Goal: Task Accomplishment & Management: Complete application form

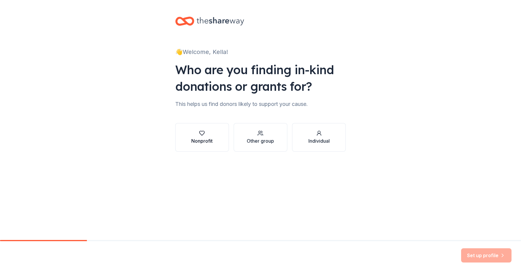
click at [201, 134] on icon "button" at bounding box center [202, 133] width 6 height 6
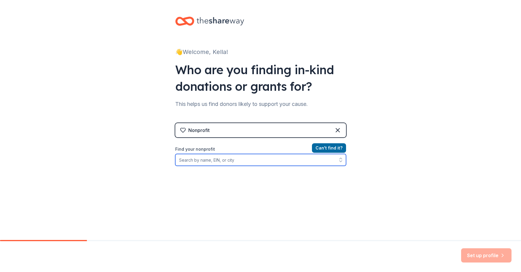
click at [250, 163] on input "Find your nonprofit" at bounding box center [260, 160] width 171 height 12
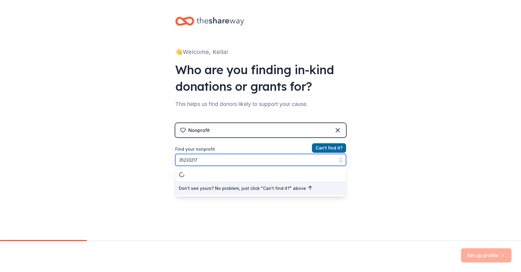
type input "352332179"
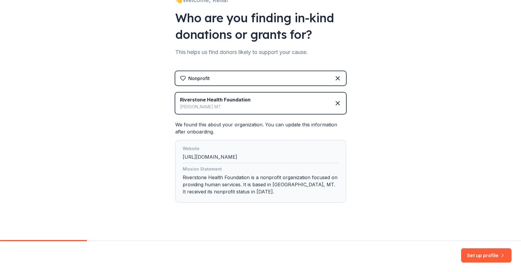
scroll to position [55, 0]
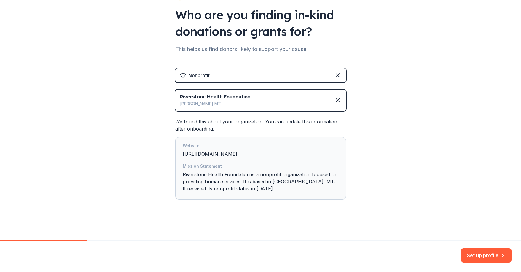
click at [255, 152] on div "Website http://www.riverstonehealth.org" at bounding box center [261, 151] width 156 height 18
click at [476, 257] on button "Set up profile" at bounding box center [486, 255] width 50 height 14
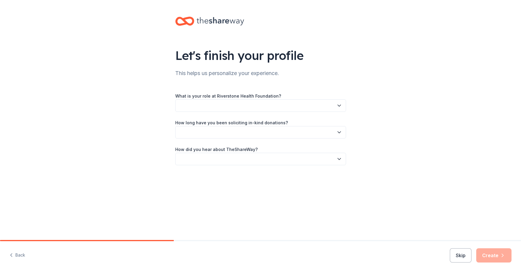
click at [208, 101] on button "button" at bounding box center [260, 105] width 171 height 12
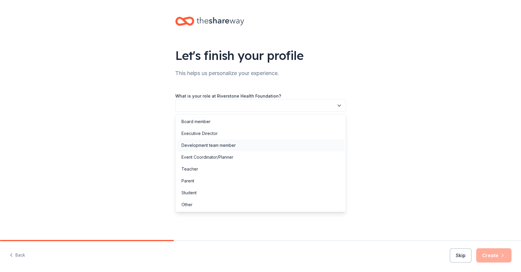
click at [223, 148] on div "Development team member" at bounding box center [208, 145] width 54 height 7
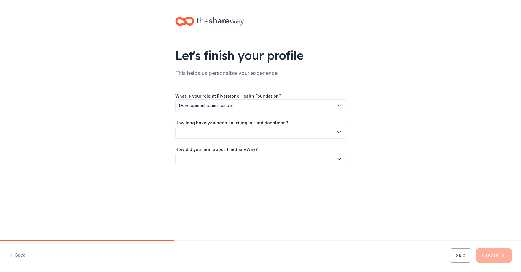
click at [219, 137] on button "button" at bounding box center [260, 132] width 171 height 12
click at [198, 160] on div "1 to 2 years" at bounding box center [192, 160] width 22 height 7
click at [233, 158] on button "button" at bounding box center [260, 159] width 171 height 12
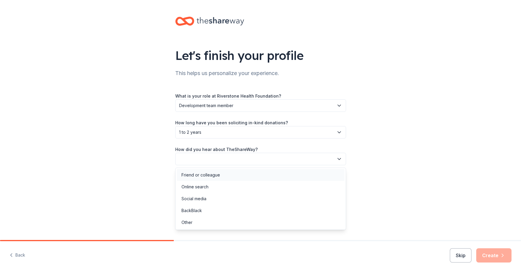
click at [209, 175] on div "Friend or colleague" at bounding box center [200, 174] width 39 height 7
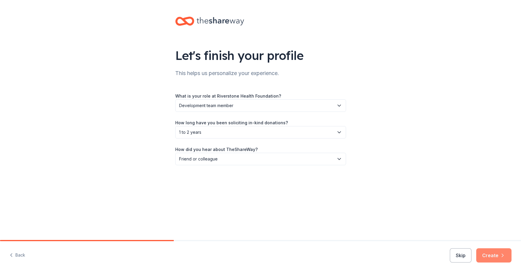
click at [500, 258] on icon "button" at bounding box center [503, 255] width 6 height 6
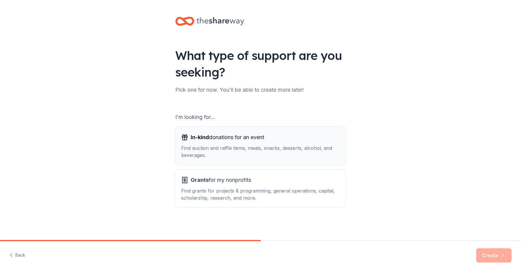
click at [254, 149] on div "Find auction and raffle items, meals, snacks, desserts, alcohol, and beverages." at bounding box center [260, 151] width 159 height 14
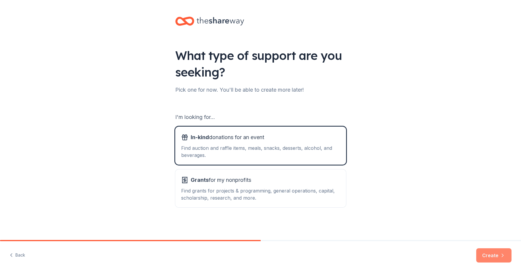
click at [498, 252] on button "Create" at bounding box center [493, 255] width 35 height 14
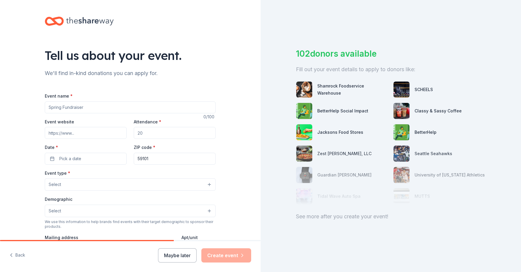
click at [76, 105] on input "Event name *" at bounding box center [130, 107] width 171 height 12
type input "a"
type input "Annual Help Fund Campaign"
click at [84, 134] on input "Event website" at bounding box center [86, 133] width 82 height 12
drag, startPoint x: 152, startPoint y: 137, endPoint x: 137, endPoint y: 137, distance: 14.8
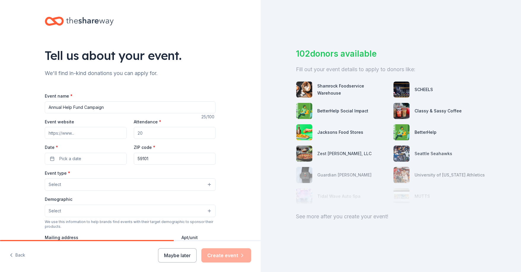
click at [137, 137] on input "Attendance *" at bounding box center [175, 133] width 82 height 12
type input "500"
click at [79, 156] on button "Pick a date" at bounding box center [86, 159] width 82 height 12
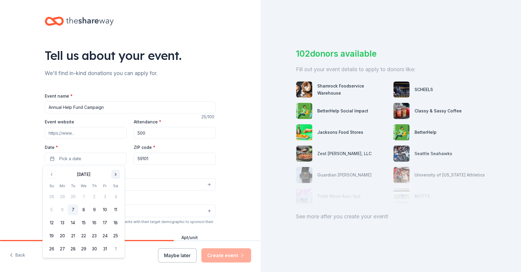
click at [114, 175] on button "Go to next month" at bounding box center [115, 174] width 8 height 8
click at [116, 176] on button "Go to next month" at bounding box center [115, 174] width 8 height 8
click at [86, 222] on button "17" at bounding box center [83, 222] width 11 height 11
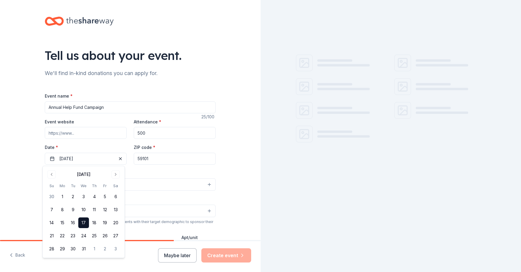
click at [21, 163] on div "Tell us about your event. We'll find in-kind donations you can apply for. Event…" at bounding box center [130, 197] width 261 height 395
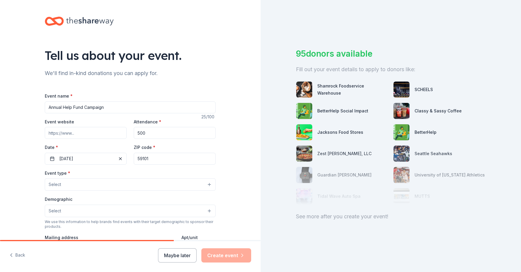
click at [189, 177] on div "Event type * Select" at bounding box center [130, 180] width 171 height 22
click at [182, 181] on button "Select" at bounding box center [130, 184] width 171 height 12
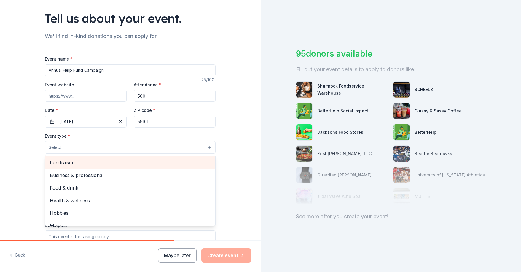
click at [66, 164] on span "Fundraiser" at bounding box center [130, 163] width 161 height 8
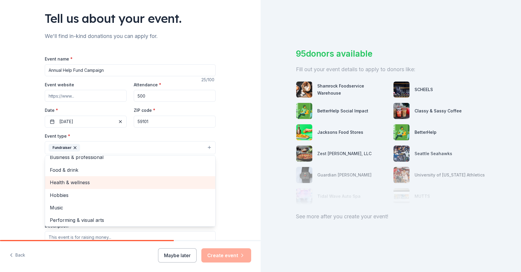
scroll to position [7, 0]
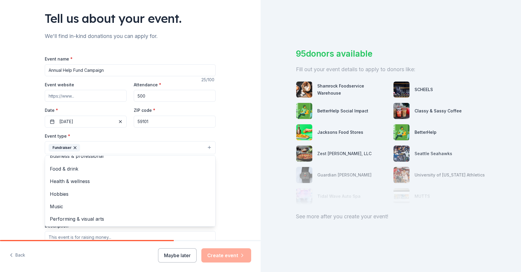
click at [4, 178] on div "Tell us about your event. We'll find in-kind donations you can apply for. Event…" at bounding box center [130, 160] width 261 height 395
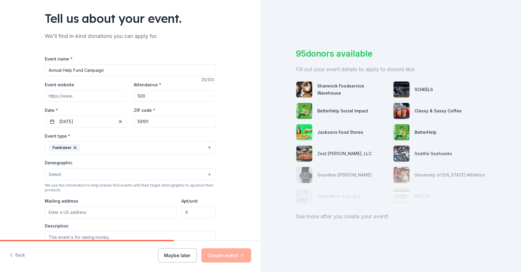
click at [59, 176] on button "Select" at bounding box center [130, 174] width 171 height 12
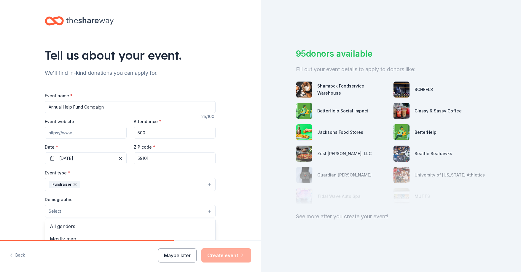
scroll to position [0, 0]
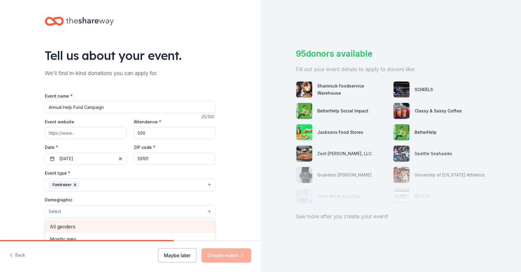
drag, startPoint x: 66, startPoint y: 225, endPoint x: 61, endPoint y: 225, distance: 4.7
click at [65, 225] on span "All genders" at bounding box center [130, 227] width 161 height 8
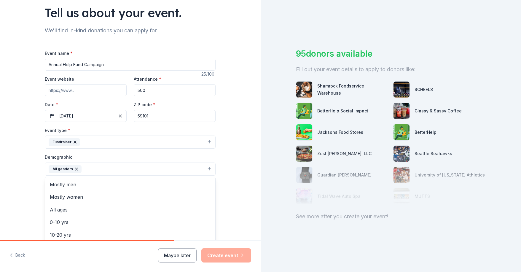
scroll to position [44, 0]
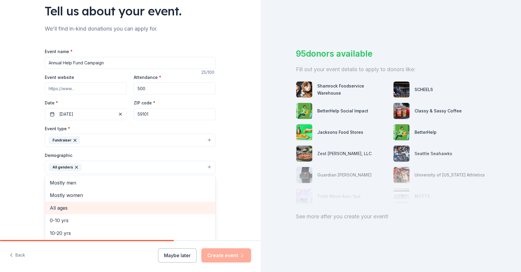
click at [72, 208] on span "All ages" at bounding box center [130, 208] width 161 height 8
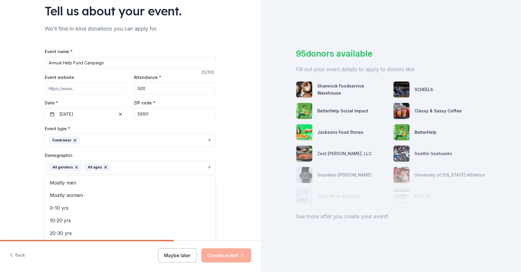
click at [29, 182] on div "Tell us about your event. We'll find in-kind donations you can apply for. Event…" at bounding box center [130, 154] width 261 height 396
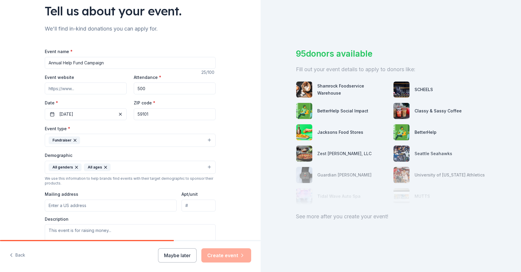
click at [92, 206] on input "Mailing address" at bounding box center [111, 206] width 132 height 12
click at [111, 226] on textarea at bounding box center [130, 237] width 171 height 27
click at [104, 204] on input "123 South 27th Street" at bounding box center [111, 206] width 132 height 12
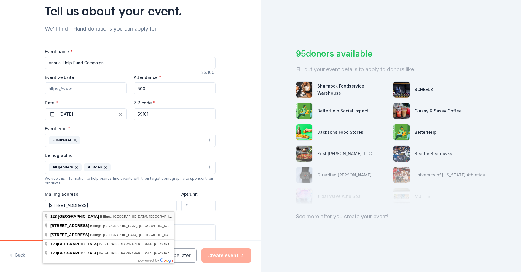
type input "123 South 27th Street, Billings, MT, 59101"
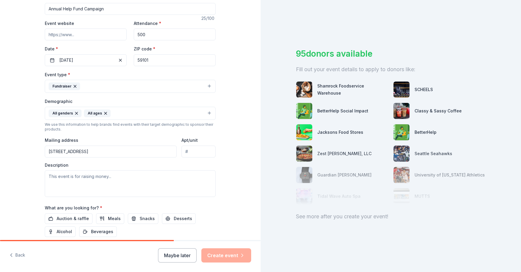
scroll to position [104, 0]
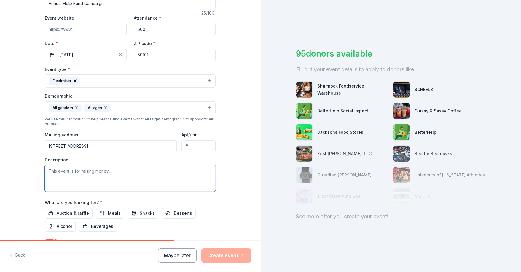
click at [95, 173] on textarea at bounding box center [130, 178] width 171 height 27
paste textarea "RiverStone Health Foundation is launching our annual HELP Fund Employee Giving …"
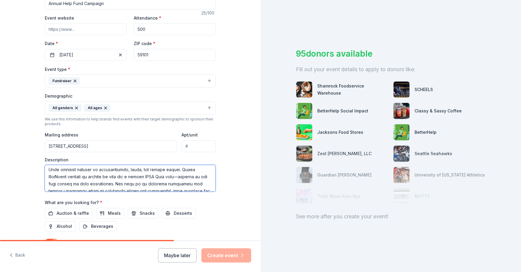
click at [179, 178] on textarea at bounding box center [130, 178] width 171 height 27
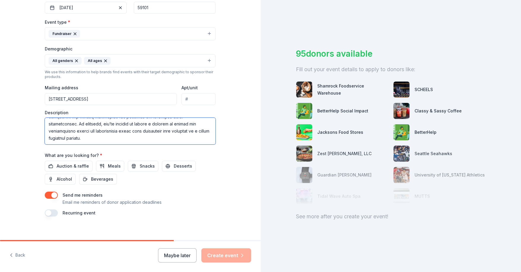
scroll to position [156, 0]
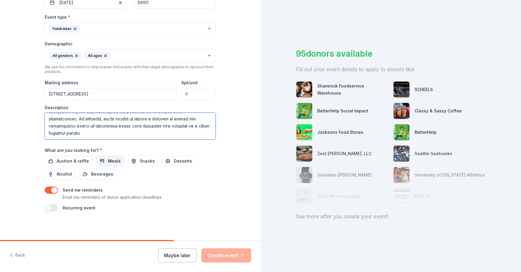
type textarea "RiverStone Health Foundation is launching our annual HELP Fund Employee Giving …"
click at [113, 161] on span "Meals" at bounding box center [114, 160] width 13 height 7
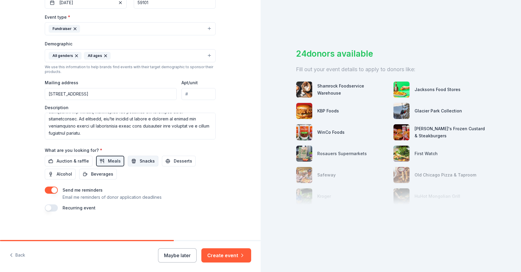
click at [141, 163] on span "Snacks" at bounding box center [147, 160] width 15 height 7
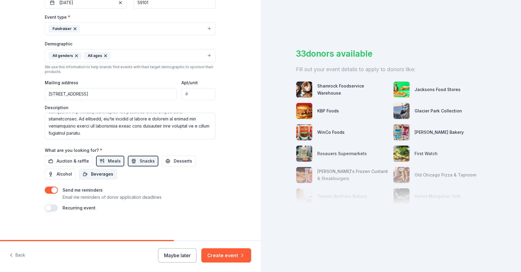
click at [103, 174] on span "Beverages" at bounding box center [102, 173] width 22 height 7
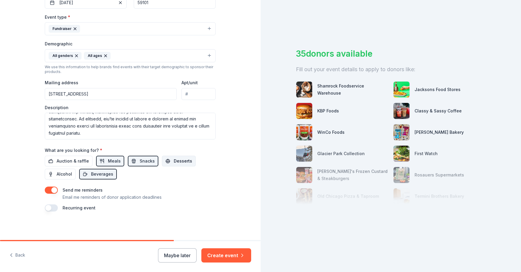
click at [174, 163] on span "Desserts" at bounding box center [183, 160] width 18 height 7
click at [179, 161] on span "Desserts" at bounding box center [183, 160] width 18 height 7
click at [103, 174] on span "Beverages" at bounding box center [102, 173] width 22 height 7
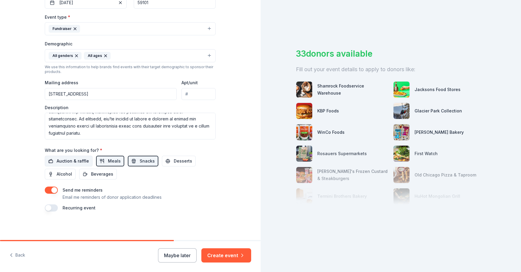
click at [77, 161] on span "Auction & raffle" at bounding box center [73, 160] width 32 height 7
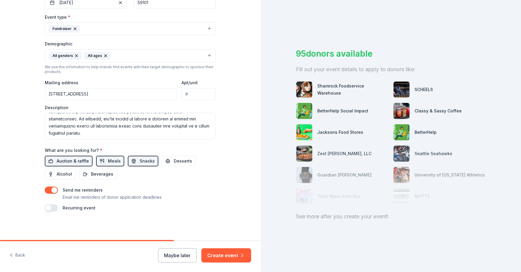
click at [66, 165] on button "Auction & raffle" at bounding box center [69, 161] width 48 height 11
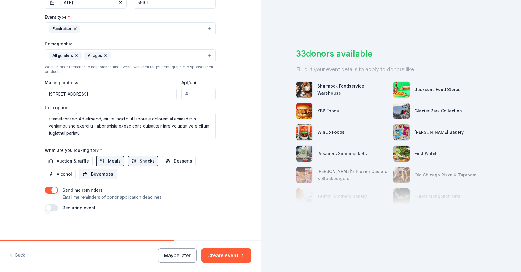
click at [103, 175] on span "Beverages" at bounding box center [102, 173] width 22 height 7
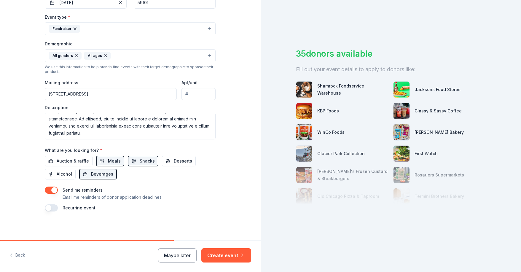
click at [51, 208] on button "button" at bounding box center [51, 207] width 13 height 7
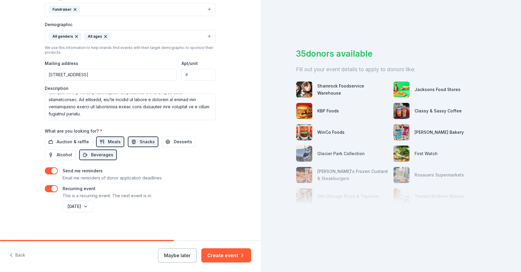
scroll to position [177, 0]
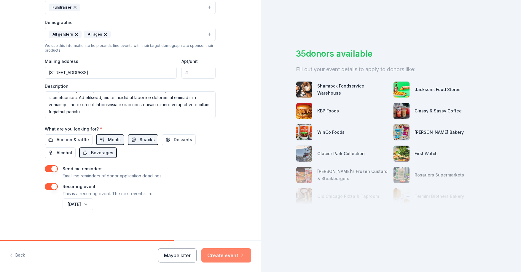
click at [225, 256] on button "Create event" at bounding box center [226, 255] width 50 height 14
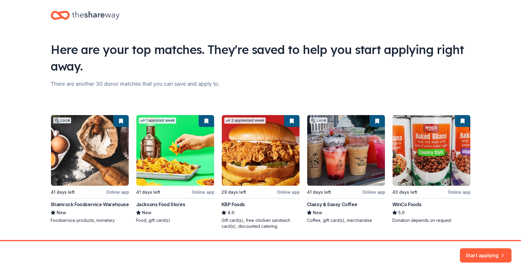
scroll to position [7, 0]
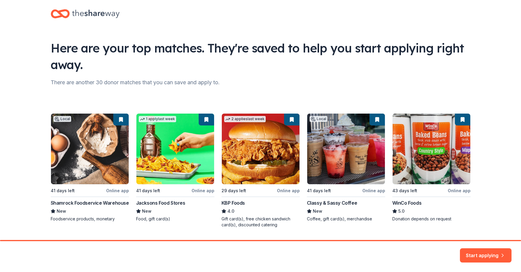
click at [444, 156] on div "Local 41 days left Online app Shamrock Foodservice Warehouse New Foodservice pr…" at bounding box center [261, 170] width 420 height 114
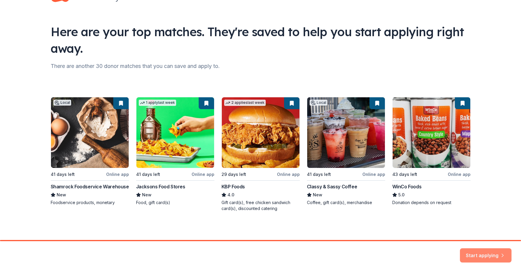
click at [480, 256] on button "Start applying" at bounding box center [486, 252] width 52 height 14
click at [374, 104] on div "Local 41 days left Online app Shamrock Foodservice Warehouse New Foodservice pr…" at bounding box center [261, 154] width 420 height 114
click at [289, 103] on div "Local 41 days left Online app Shamrock Foodservice Warehouse New Foodservice pr…" at bounding box center [261, 154] width 420 height 114
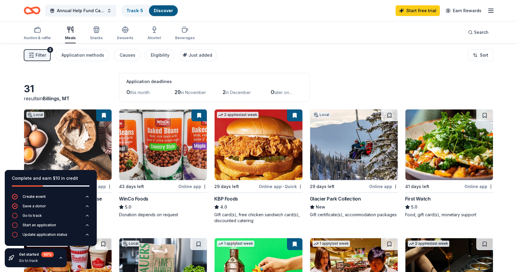
click at [199, 114] on button at bounding box center [198, 115] width 15 height 12
click at [192, 185] on div "Online app" at bounding box center [192, 186] width 29 height 7
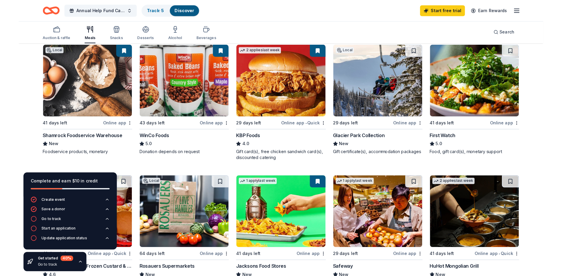
scroll to position [67, 0]
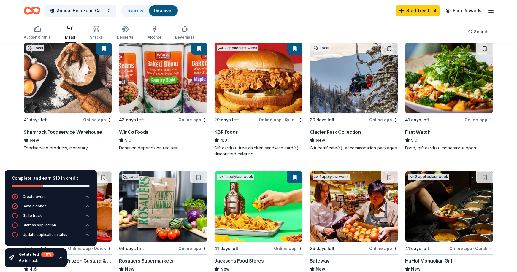
click at [72, 92] on img at bounding box center [67, 78] width 87 height 71
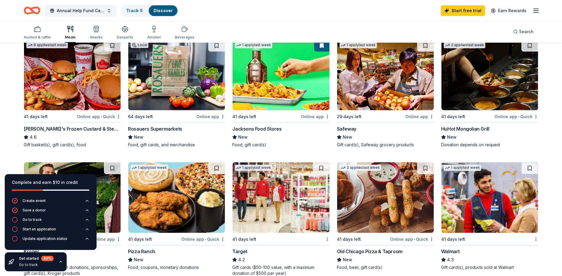
scroll to position [200, 0]
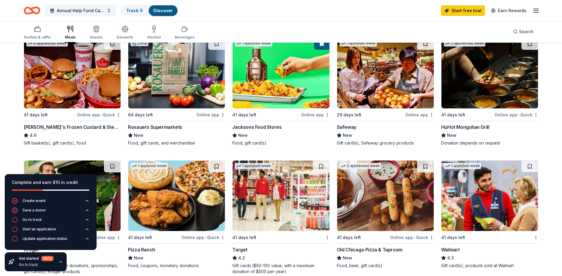
click at [491, 211] on img at bounding box center [490, 196] width 97 height 71
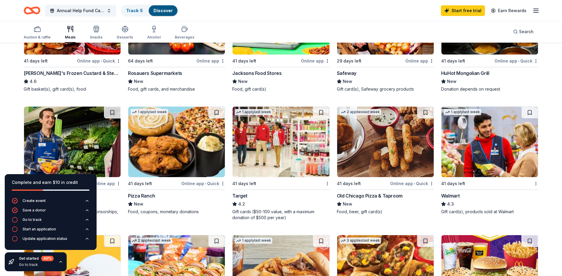
scroll to position [259, 0]
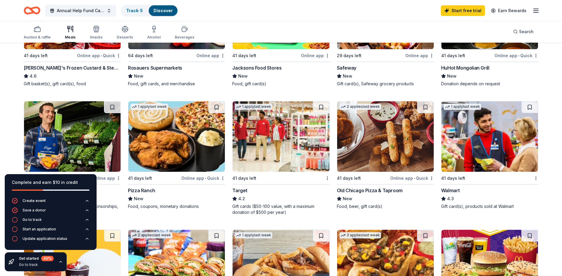
click at [374, 153] on img at bounding box center [385, 136] width 97 height 71
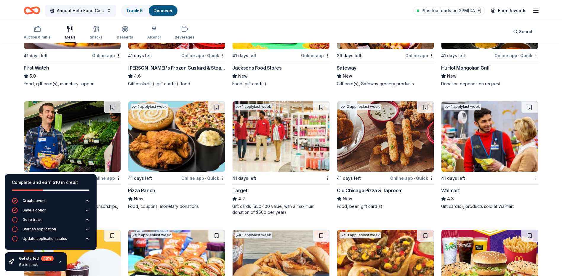
click at [4, 155] on div "31 results in Billings, MT Application deadlines 0 this month 29 in November 2 …" at bounding box center [281, 85] width 562 height 602
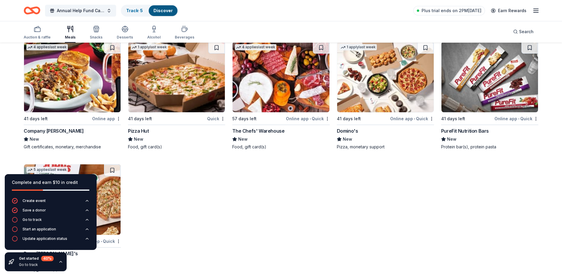
scroll to position [702, 0]
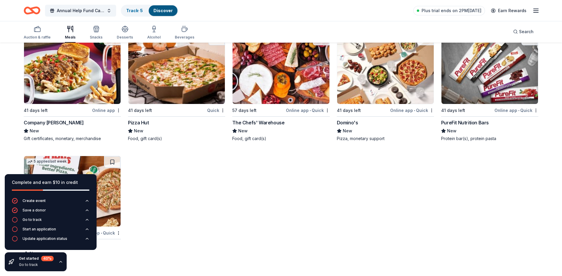
click at [57, 263] on div "Get started 40 % Go to track" at bounding box center [36, 262] width 62 height 19
click at [60, 262] on icon "button" at bounding box center [60, 262] width 5 height 5
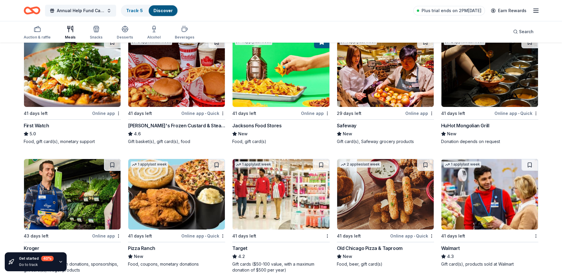
scroll to position [190, 0]
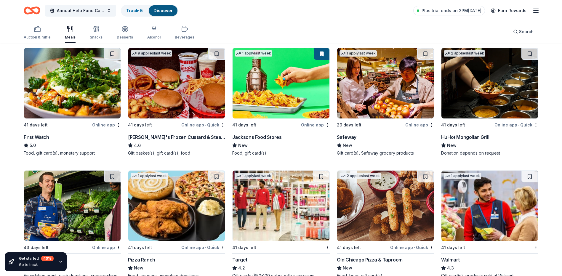
click at [499, 86] on img at bounding box center [490, 83] width 97 height 71
click at [300, 7] on div "Annual Help Fund Campaign Track · 5 Discover Plus trial ends on 2PM, 10/14 Earn…" at bounding box center [281, 11] width 515 height 14
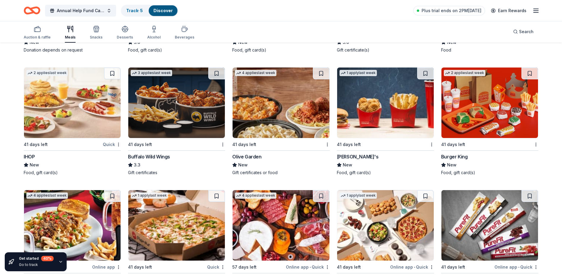
scroll to position [546, 0]
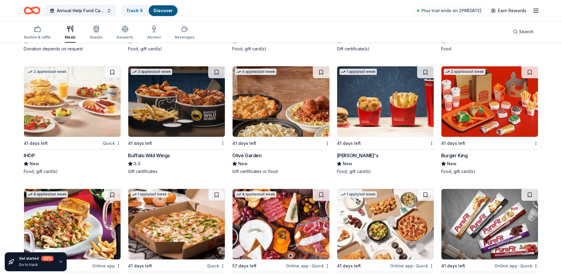
click at [280, 123] on img at bounding box center [281, 101] width 97 height 71
click at [385, 106] on img at bounding box center [385, 101] width 97 height 71
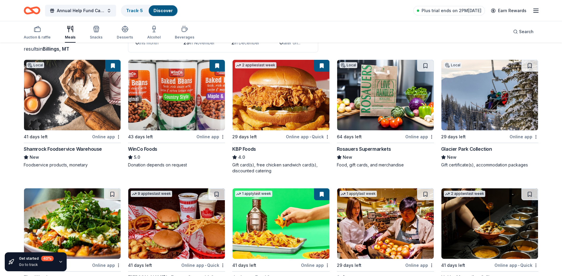
scroll to position [42, 0]
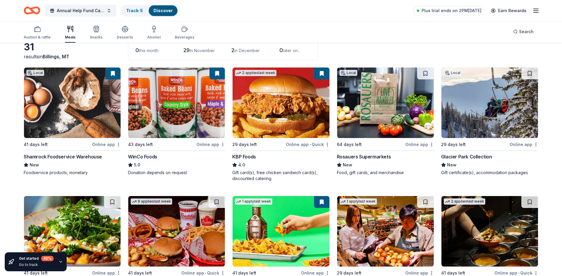
click at [492, 122] on img at bounding box center [490, 103] width 97 height 71
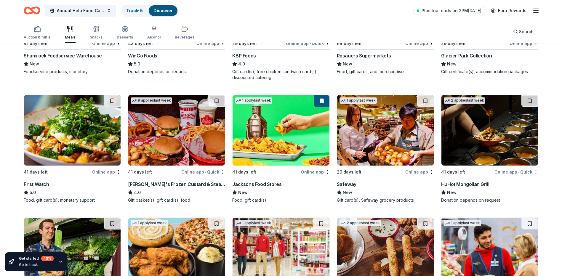
scroll to position [156, 0]
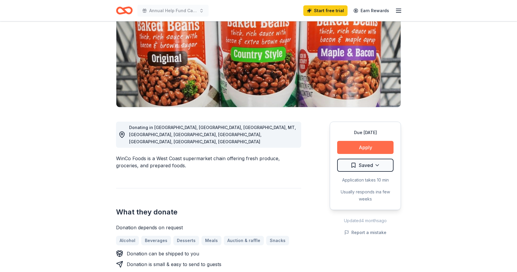
scroll to position [82, 0]
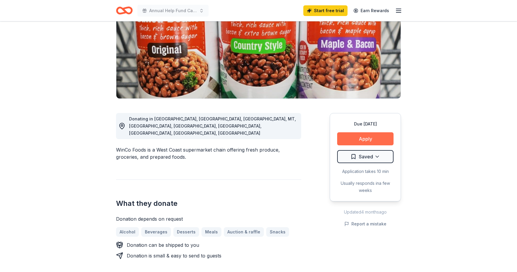
click at [356, 139] on button "Apply" at bounding box center [365, 138] width 56 height 13
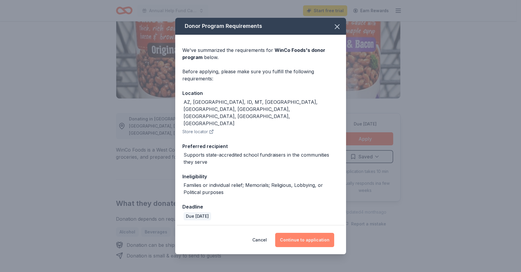
click at [306, 233] on button "Continue to application" at bounding box center [304, 240] width 59 height 14
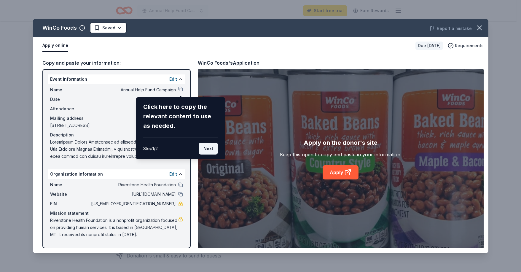
click at [205, 146] on button "Next" at bounding box center [208, 149] width 19 height 12
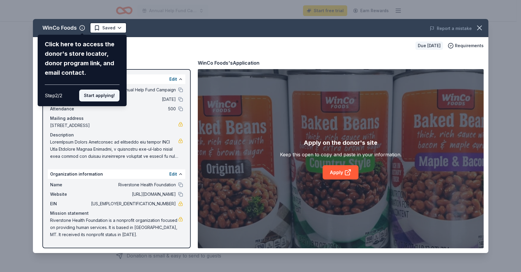
click at [104, 97] on button "Start applying!" at bounding box center [99, 96] width 40 height 12
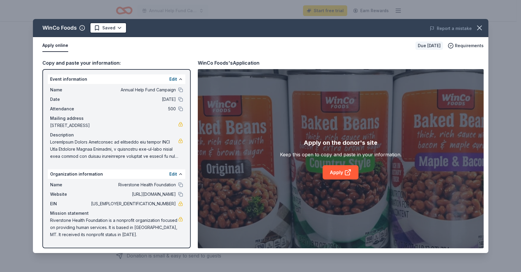
click at [136, 217] on div "WinCo Foods Saved Report a mistake Apply online Due in 43 days Requirements Cop…" at bounding box center [260, 136] width 455 height 234
click at [60, 45] on div "WinCo Foods Saved Report a mistake Apply online Due in 43 days Requirements Cop…" at bounding box center [260, 136] width 455 height 234
click at [169, 79] on div "WinCo Foods Saved Report a mistake Apply online Due in 43 days Requirements Cop…" at bounding box center [260, 136] width 455 height 234
click at [180, 79] on div "WinCo Foods Saved Report a mistake Apply online Due in 43 days Requirements Cop…" at bounding box center [260, 136] width 455 height 234
click at [181, 174] on button at bounding box center [180, 174] width 5 height 5
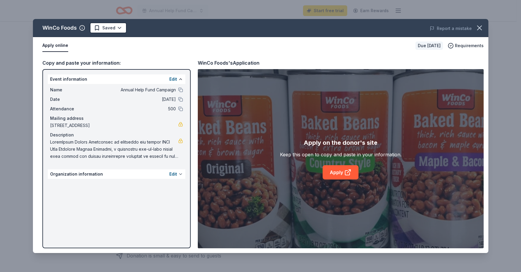
click at [181, 174] on button at bounding box center [180, 174] width 5 height 5
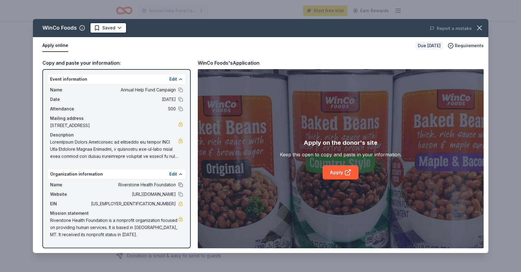
click at [180, 185] on button at bounding box center [180, 184] width 5 height 5
click at [180, 193] on button at bounding box center [180, 194] width 5 height 5
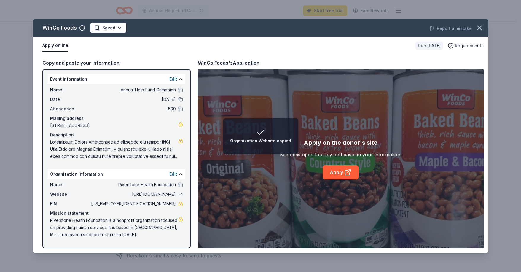
click at [180, 193] on button at bounding box center [180, 194] width 5 height 5
click at [181, 184] on button at bounding box center [180, 184] width 5 height 5
click at [173, 194] on span "[URL][DOMAIN_NAME]" at bounding box center [133, 194] width 86 height 7
click at [165, 193] on span "[URL][DOMAIN_NAME]" at bounding box center [133, 194] width 86 height 7
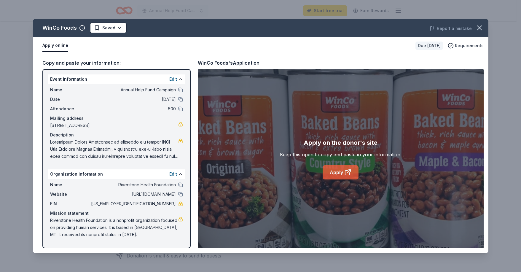
click at [342, 171] on link "Apply" at bounding box center [341, 172] width 36 height 14
click at [347, 174] on icon at bounding box center [347, 172] width 7 height 7
click at [481, 27] on icon "button" at bounding box center [479, 28] width 8 height 8
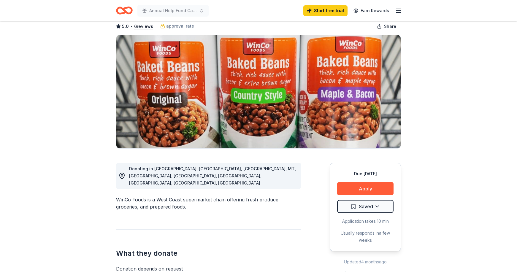
scroll to position [0, 0]
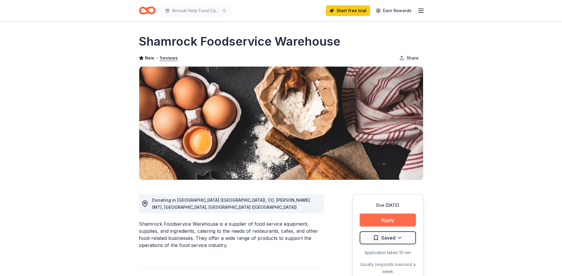
click at [372, 221] on button "Apply" at bounding box center [388, 220] width 56 height 13
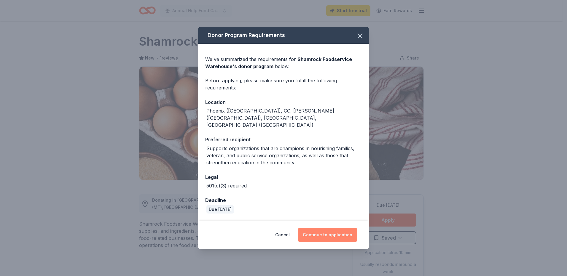
click at [323, 228] on button "Continue to application" at bounding box center [327, 235] width 59 height 14
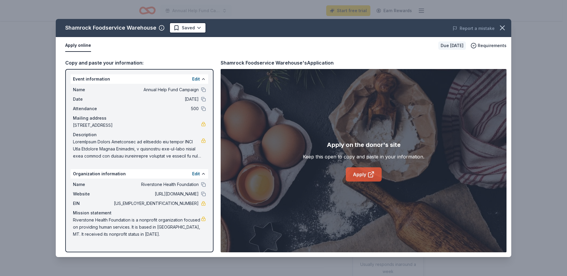
click at [371, 172] on icon at bounding box center [370, 174] width 7 height 7
click at [503, 25] on icon "button" at bounding box center [502, 28] width 8 height 8
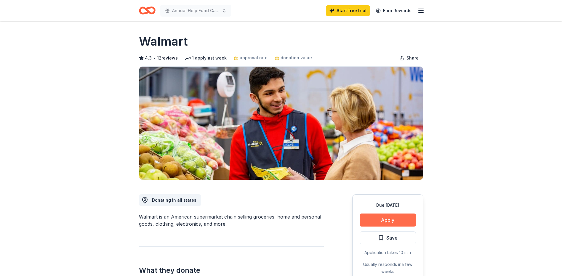
click at [372, 217] on button "Apply" at bounding box center [388, 220] width 56 height 13
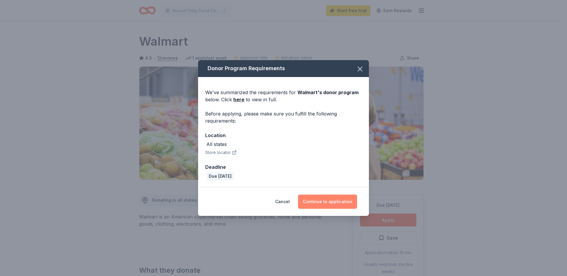
click at [331, 204] on button "Continue to application" at bounding box center [327, 202] width 59 height 14
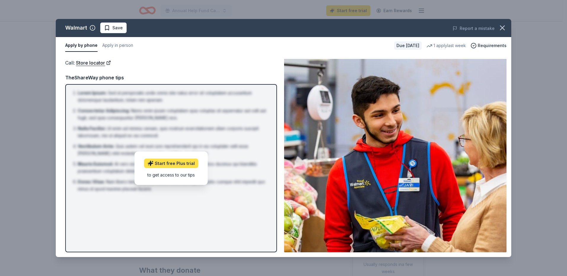
click at [169, 164] on link "Start free Plus trial" at bounding box center [171, 163] width 54 height 9
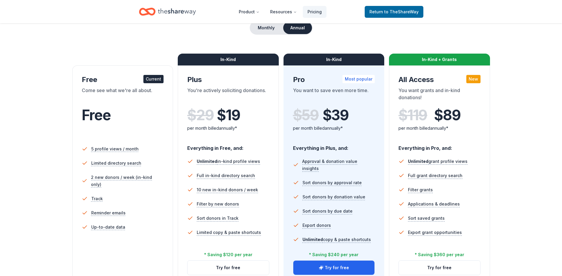
scroll to position [82, 0]
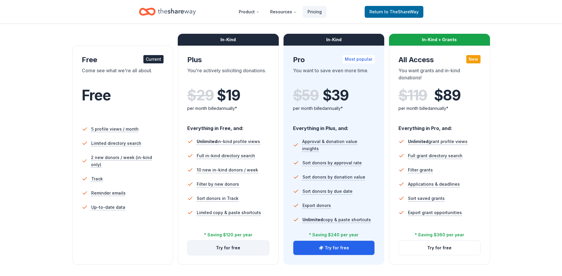
click at [239, 243] on button "Try for free" at bounding box center [229, 248] width 82 height 14
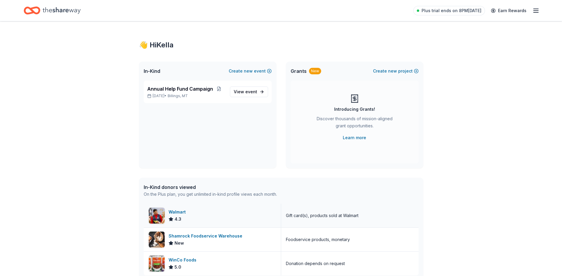
click at [186, 213] on div "Walmart" at bounding box center [179, 212] width 20 height 7
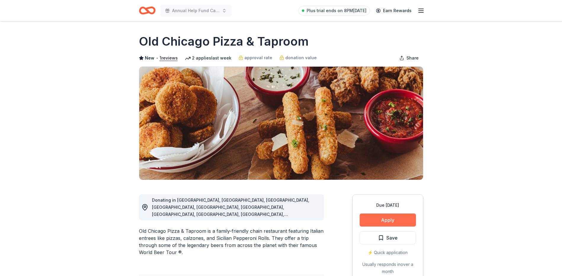
click at [387, 222] on button "Apply" at bounding box center [388, 220] width 56 height 13
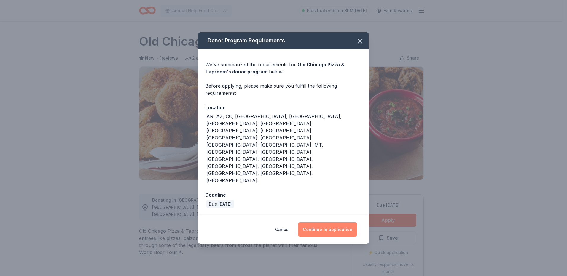
click at [314, 223] on button "Continue to application" at bounding box center [327, 230] width 59 height 14
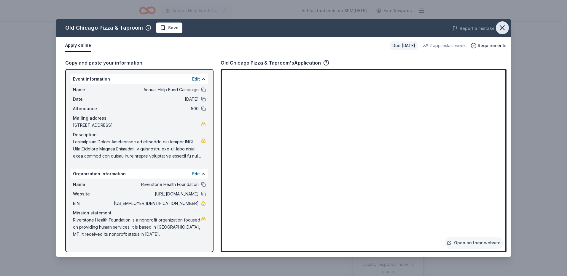
click at [502, 27] on icon "button" at bounding box center [502, 28] width 8 height 8
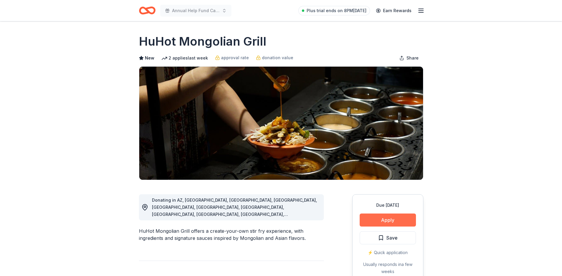
click at [401, 218] on button "Apply" at bounding box center [388, 220] width 56 height 13
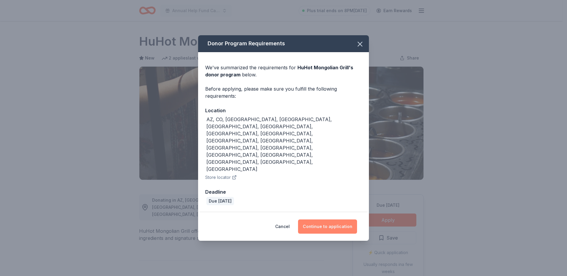
click at [320, 220] on button "Continue to application" at bounding box center [327, 227] width 59 height 14
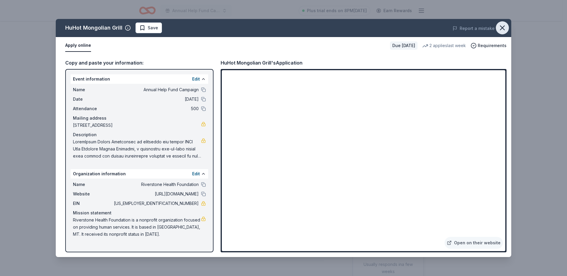
click at [500, 29] on icon "button" at bounding box center [502, 28] width 8 height 8
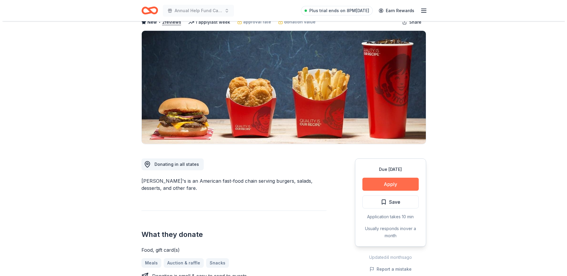
scroll to position [37, 0]
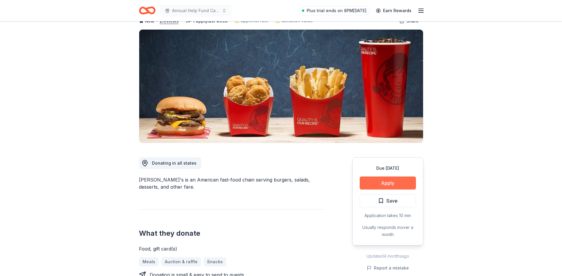
click at [366, 177] on button "Apply" at bounding box center [388, 183] width 56 height 13
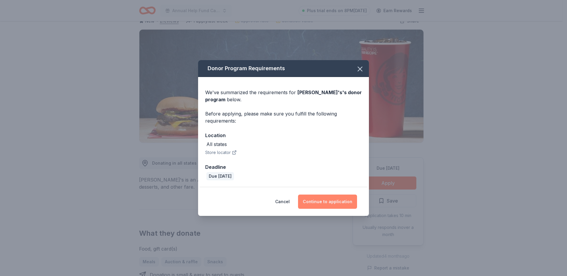
click at [318, 202] on button "Continue to application" at bounding box center [327, 202] width 59 height 14
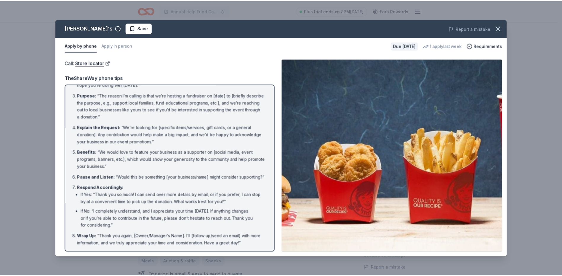
scroll to position [40, 0]
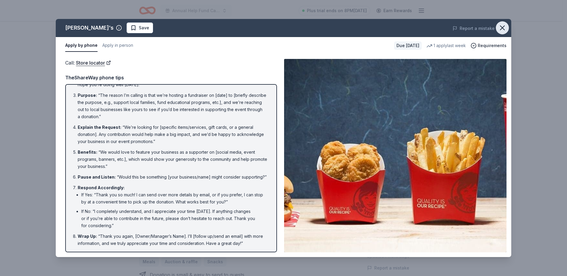
click at [500, 28] on icon "button" at bounding box center [502, 28] width 8 height 8
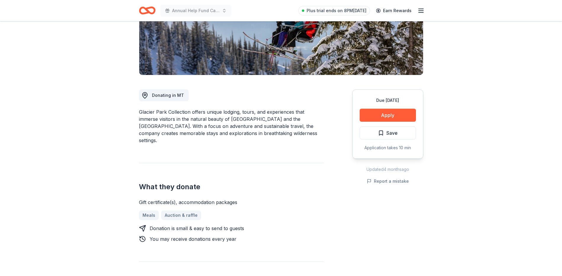
scroll to position [89, 0]
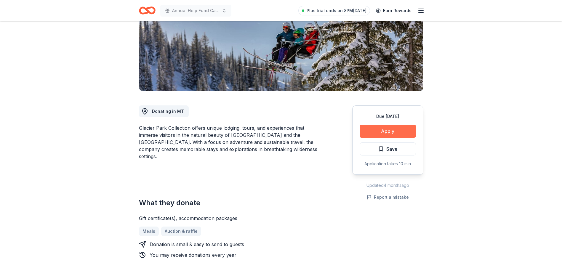
click at [368, 130] on button "Apply" at bounding box center [388, 131] width 56 height 13
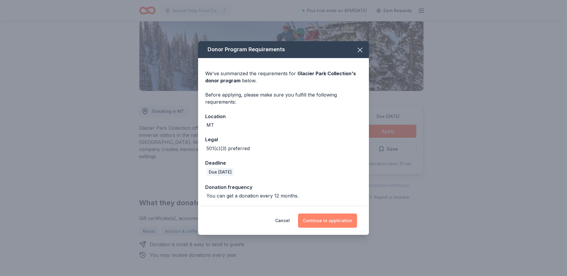
click at [318, 220] on button "Continue to application" at bounding box center [327, 221] width 59 height 14
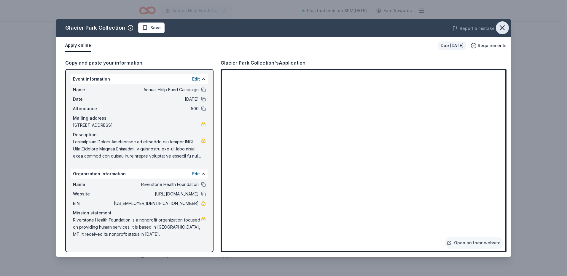
click at [505, 26] on icon "button" at bounding box center [502, 28] width 8 height 8
